Goal: Information Seeking & Learning: Learn about a topic

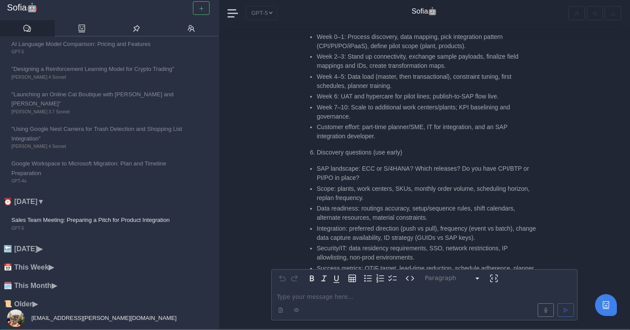
scroll to position [-3525, 0]
drag, startPoint x: 321, startPoint y: 187, endPoint x: 417, endPoint y: 187, distance: 95.8
click at [418, 202] on li "Data readiness: routings accuracy, setup/sequence rules, shift calendars, alter…" at bounding box center [427, 211] width 220 height 18
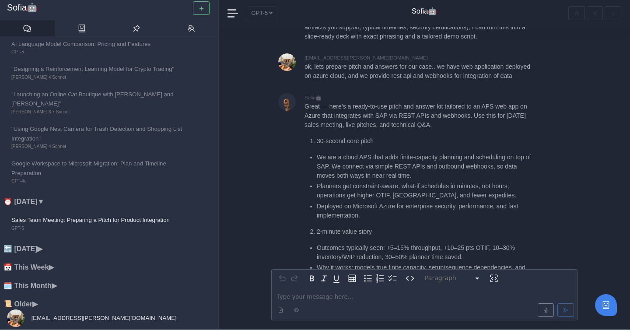
scroll to position [-4255, 0]
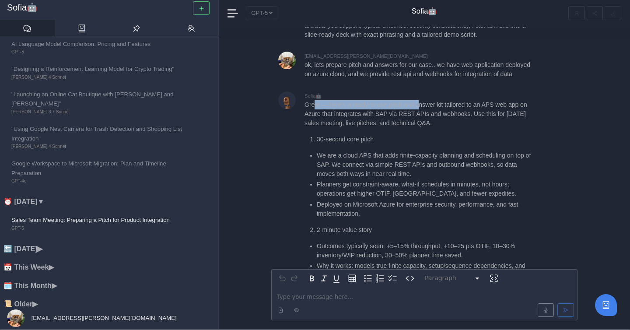
drag, startPoint x: 314, startPoint y: 78, endPoint x: 423, endPoint y: 79, distance: 109.3
click at [423, 100] on p "Great — here’s a ready-to-use pitch and answer kit tailored to an APS web app o…" at bounding box center [420, 114] width 232 height 28
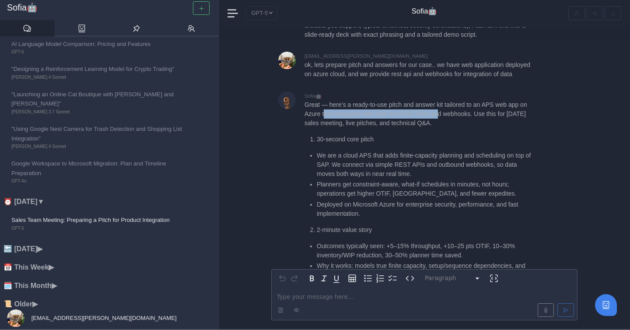
drag, startPoint x: 324, startPoint y: 87, endPoint x: 440, endPoint y: 87, distance: 116.3
click at [440, 100] on p "Great — here’s a ready-to-use pitch and answer kit tailored to an APS web app o…" at bounding box center [420, 114] width 232 height 28
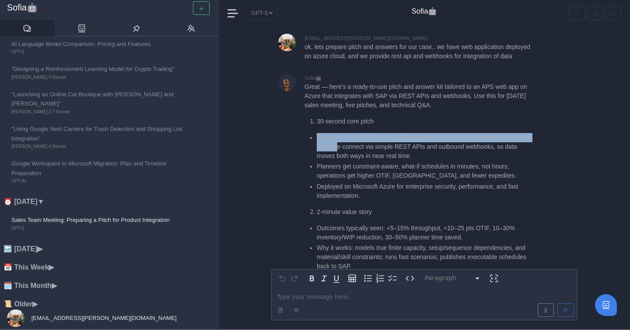
drag, startPoint x: 319, startPoint y: 112, endPoint x: 342, endPoint y: 121, distance: 24.4
click at [342, 133] on li "We are a cloud APS that adds finite-capacity planning and scheduling on top of …" at bounding box center [427, 147] width 220 height 28
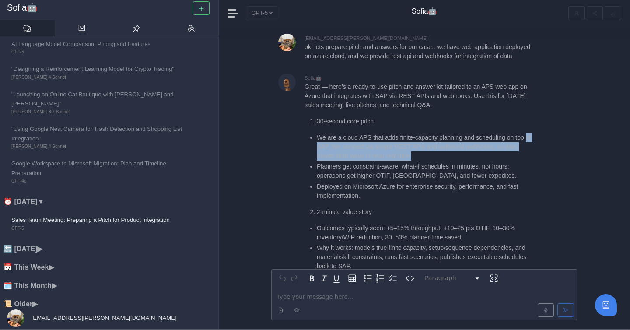
drag, startPoint x: 317, startPoint y: 120, endPoint x: 437, endPoint y: 126, distance: 119.9
click at [437, 133] on li "We are a cloud APS that adds finite-capacity planning and scheduling on top of …" at bounding box center [427, 147] width 220 height 28
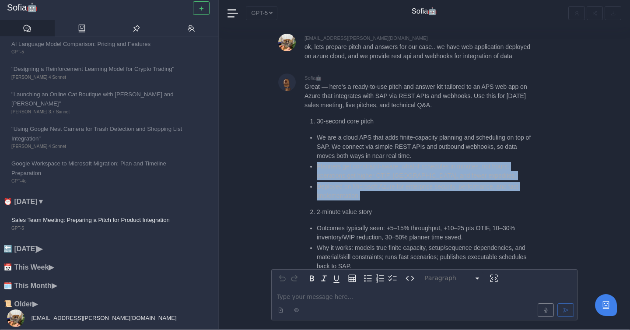
drag, startPoint x: 318, startPoint y: 138, endPoint x: 403, endPoint y: 170, distance: 90.9
click at [403, 171] on ul "We are a cloud APS that adds finite-capacity planning and scheduling on top of …" at bounding box center [420, 166] width 232 height 67
click at [403, 182] on li "Deployed on Microsoft Azure for enterprise security, performance, and fast impl…" at bounding box center [427, 191] width 220 height 18
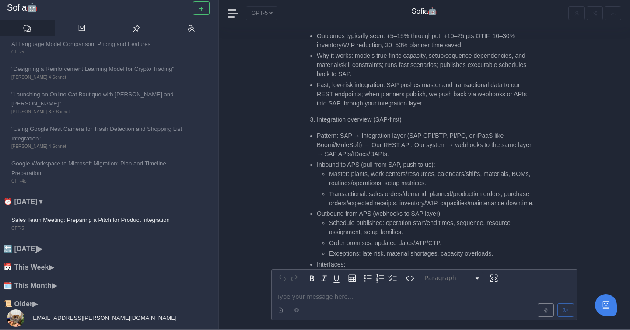
scroll to position [-4049, 0]
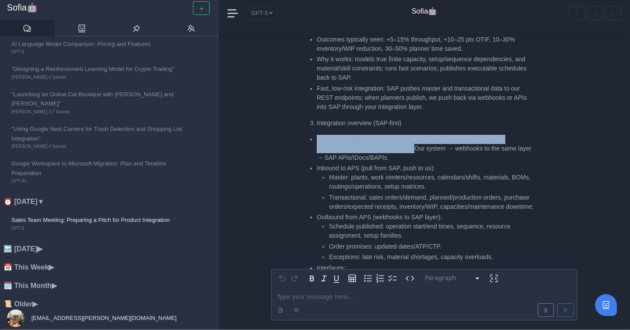
drag, startPoint x: 317, startPoint y: 112, endPoint x: 414, endPoint y: 119, distance: 97.4
click at [414, 135] on li "Pattern: SAP → Integration layer (SAP CPI/BTP, PI/PO, or iPaaS like Boomi/MuleS…" at bounding box center [427, 149] width 220 height 28
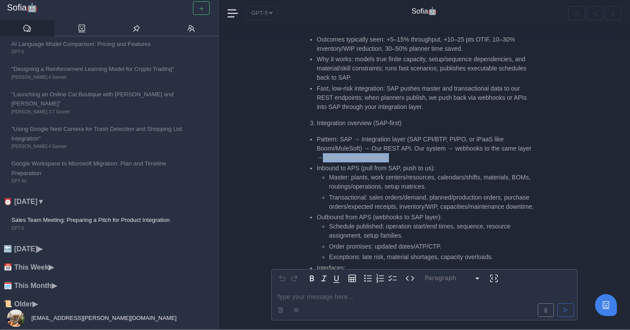
drag, startPoint x: 322, startPoint y: 130, endPoint x: 391, endPoint y: 130, distance: 69.1
click at [391, 135] on li "Pattern: SAP → Integration layer (SAP CPI/BTP, PI/PO, or iPaaS like Boomi/MuleS…" at bounding box center [427, 149] width 220 height 28
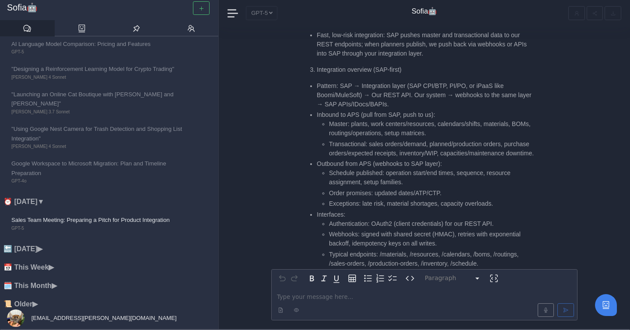
scroll to position [-3995, 0]
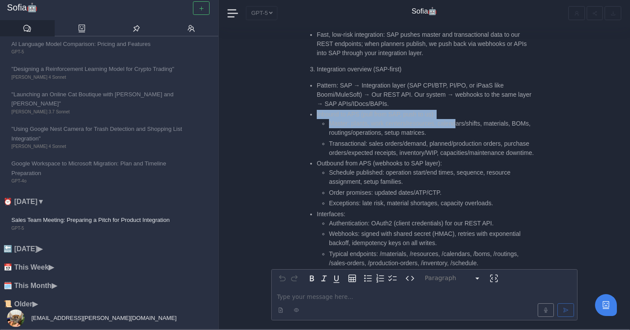
drag, startPoint x: 315, startPoint y: 89, endPoint x: 461, endPoint y: 93, distance: 145.7
click at [461, 93] on ul "Pattern: SAP → Integration layer (SAP CPI/BTP, PI/PO, or iPaaS like Boomi/MuleS…" at bounding box center [420, 218] width 232 height 274
click at [461, 119] on li "Master: plants, work centers/resources, calendars/shifts, materials, BOMs, rout…" at bounding box center [432, 128] width 207 height 18
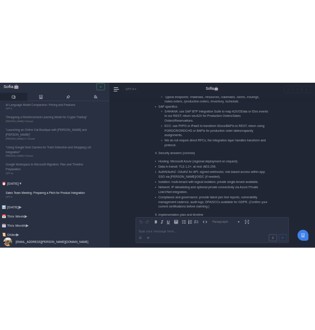
scroll to position [-3771, 0]
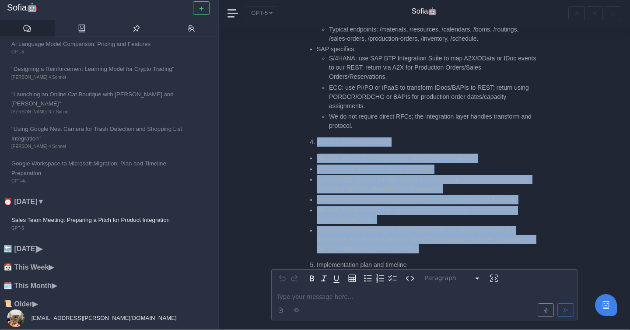
drag, startPoint x: 458, startPoint y: 232, endPoint x: 309, endPoint y: 123, distance: 184.4
copy div "Security answers (concise) Hosting: Microsoft Azure (regional deployment on req…"
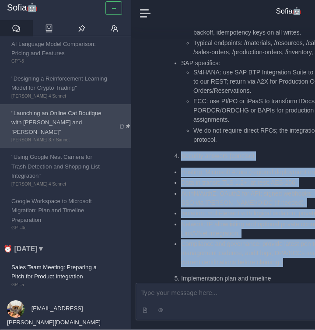
scroll to position [-3757, 0]
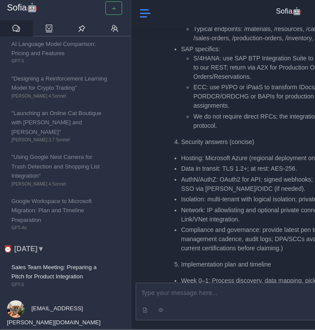
click at [145, 15] on span at bounding box center [145, 12] width 11 height 11
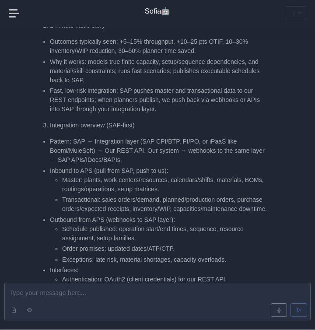
scroll to position [-4023, 0]
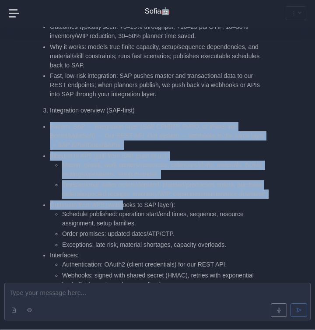
drag, startPoint x: 49, startPoint y: 99, endPoint x: 125, endPoint y: 185, distance: 114.0
click at [125, 185] on ul "Pattern: SAP → Integration layer (SAP CPI/BTP, PI/PO, or iPaaS like Boomi/MuleS…" at bounding box center [154, 259] width 232 height 274
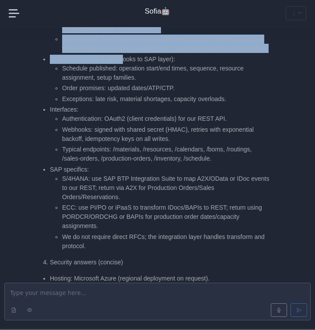
scroll to position [-3876, 0]
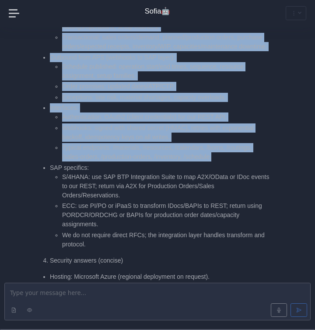
click at [238, 143] on li "Typical endpoints: /materials, /resources, /calendars, /boms, /routings, /sales…" at bounding box center [165, 152] width 207 height 18
copy ul "Loremip: DOL → Sitametcons adipi (ELI SED/DOE, TE/IN, ut lAboR etdo Magna/AliqU…"
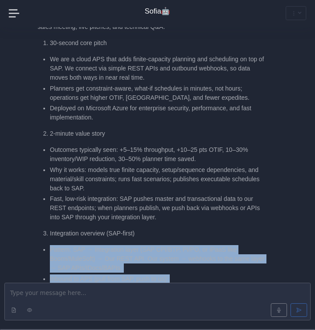
scroll to position [-4141, 0]
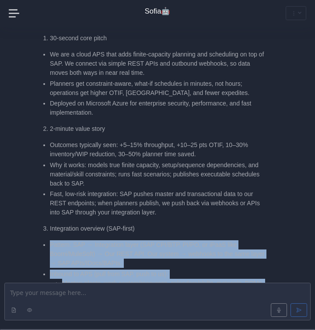
copy ul "Loremip: DOL → Sitametcons adipi (ELI SED/DOE, TE/IN, ut lAboR etdo Magna/AliqU…"
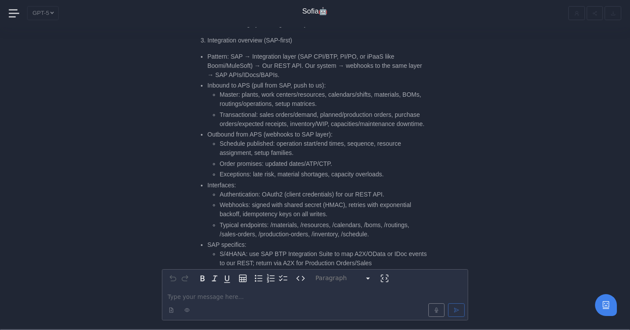
scroll to position [-3980, 0]
